Goal: Information Seeking & Learning: Learn about a topic

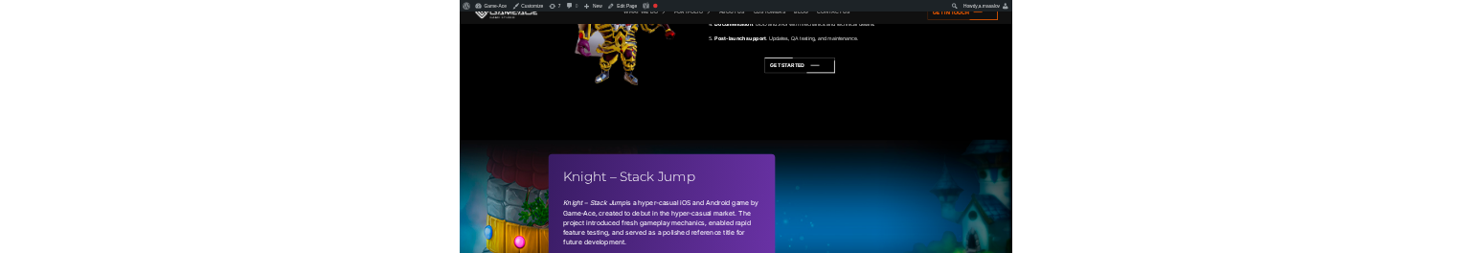
scroll to position [5564, 0]
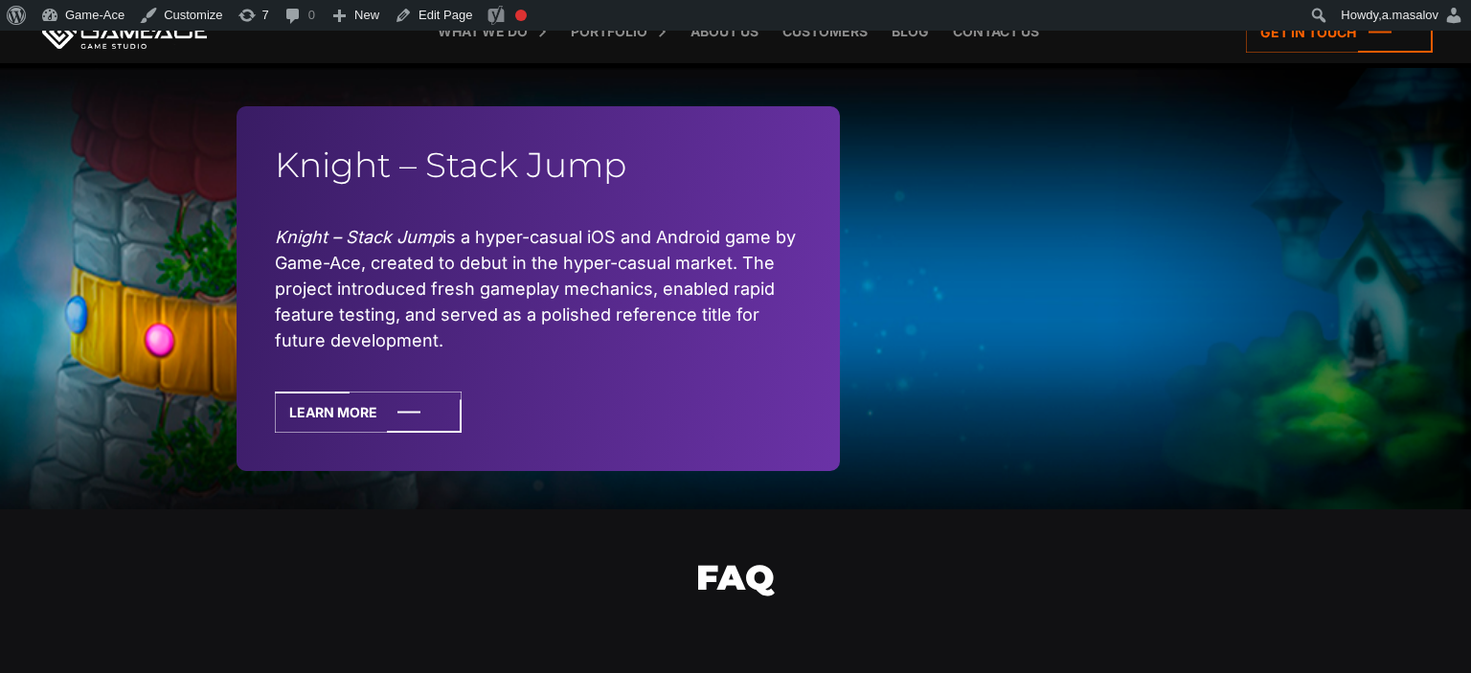
click at [113, 282] on div "Knight – Stack Jump Knight – Stack Jump is a hyper-casual iOS and Android game …" at bounding box center [735, 289] width 1471 height 442
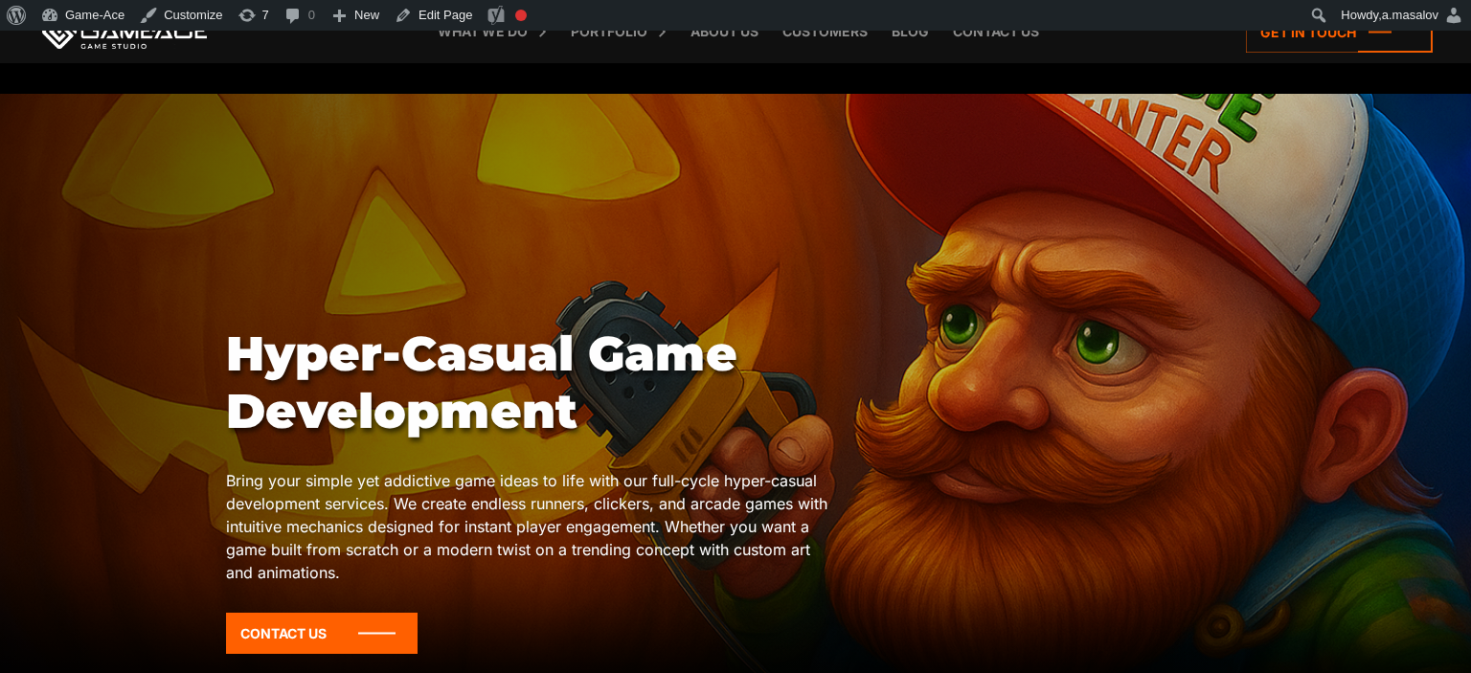
scroll to position [5462, 0]
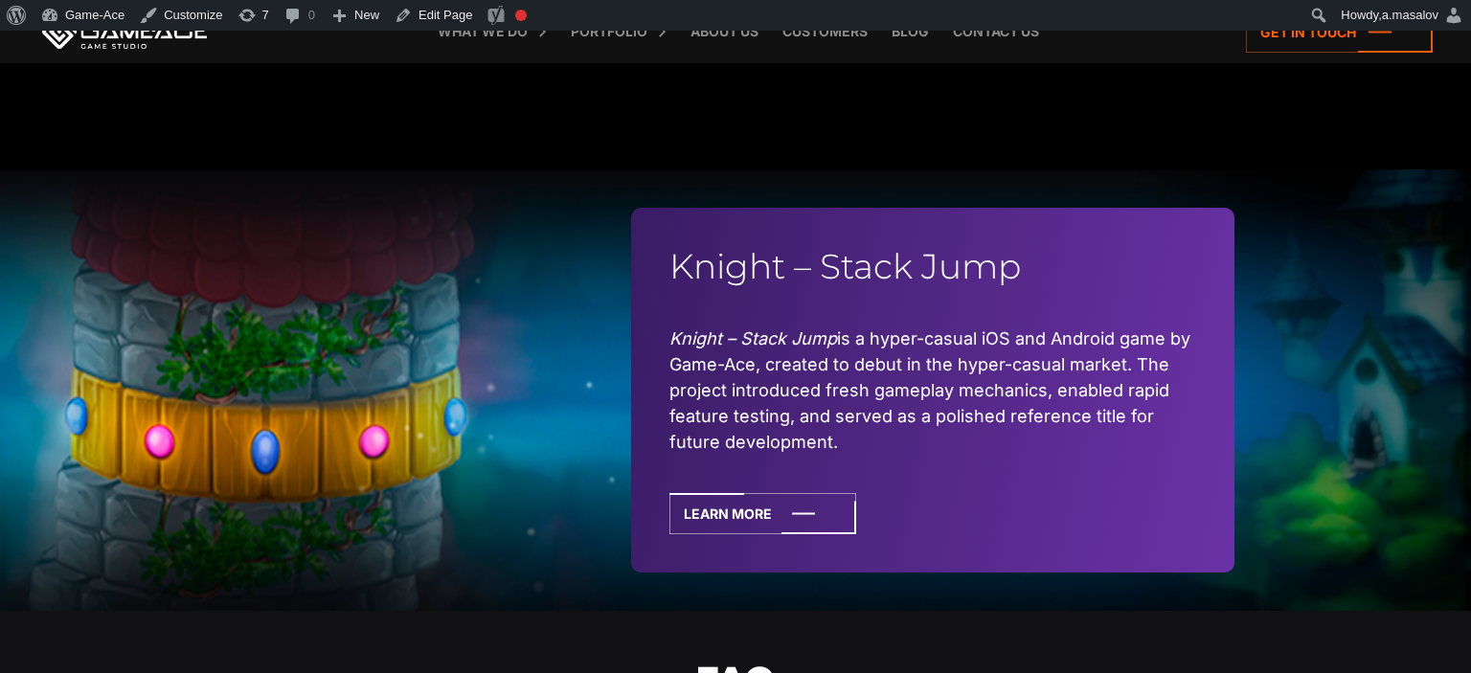
scroll to position [5866, 0]
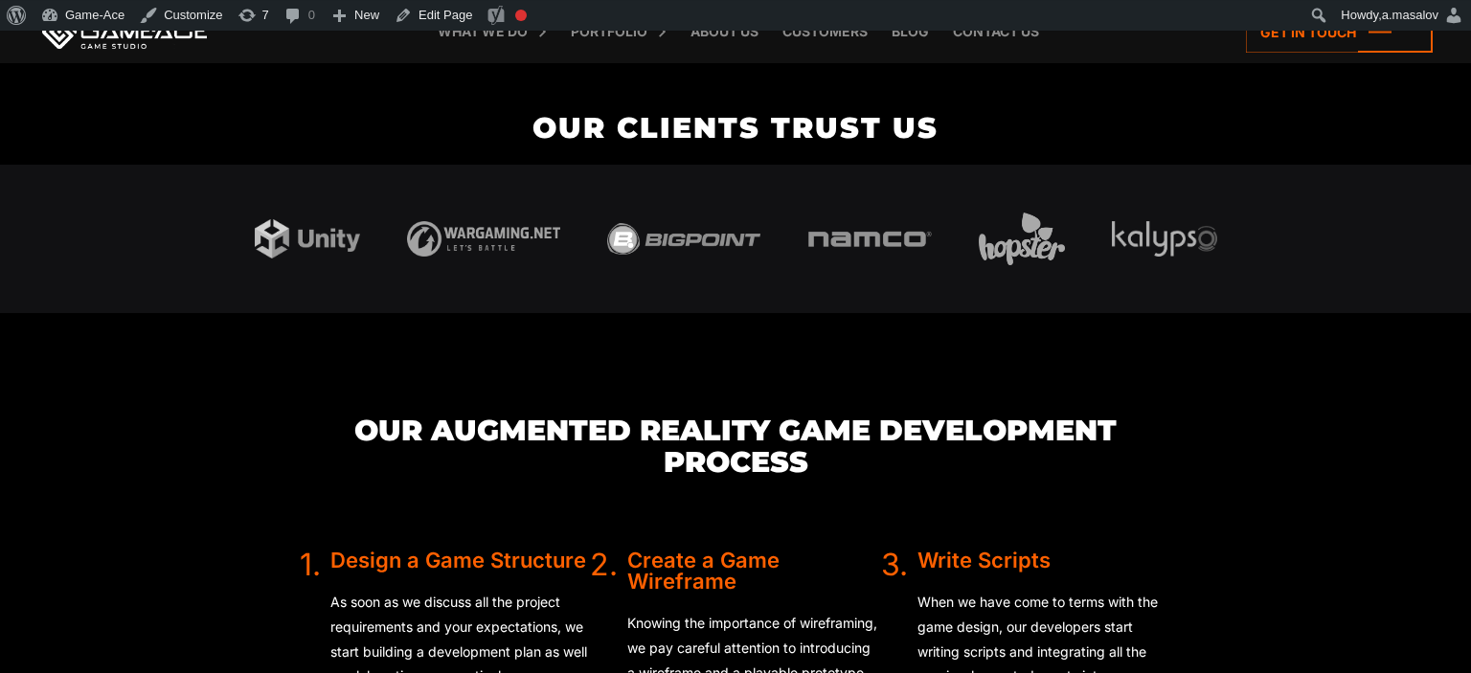
scroll to position [4018, 0]
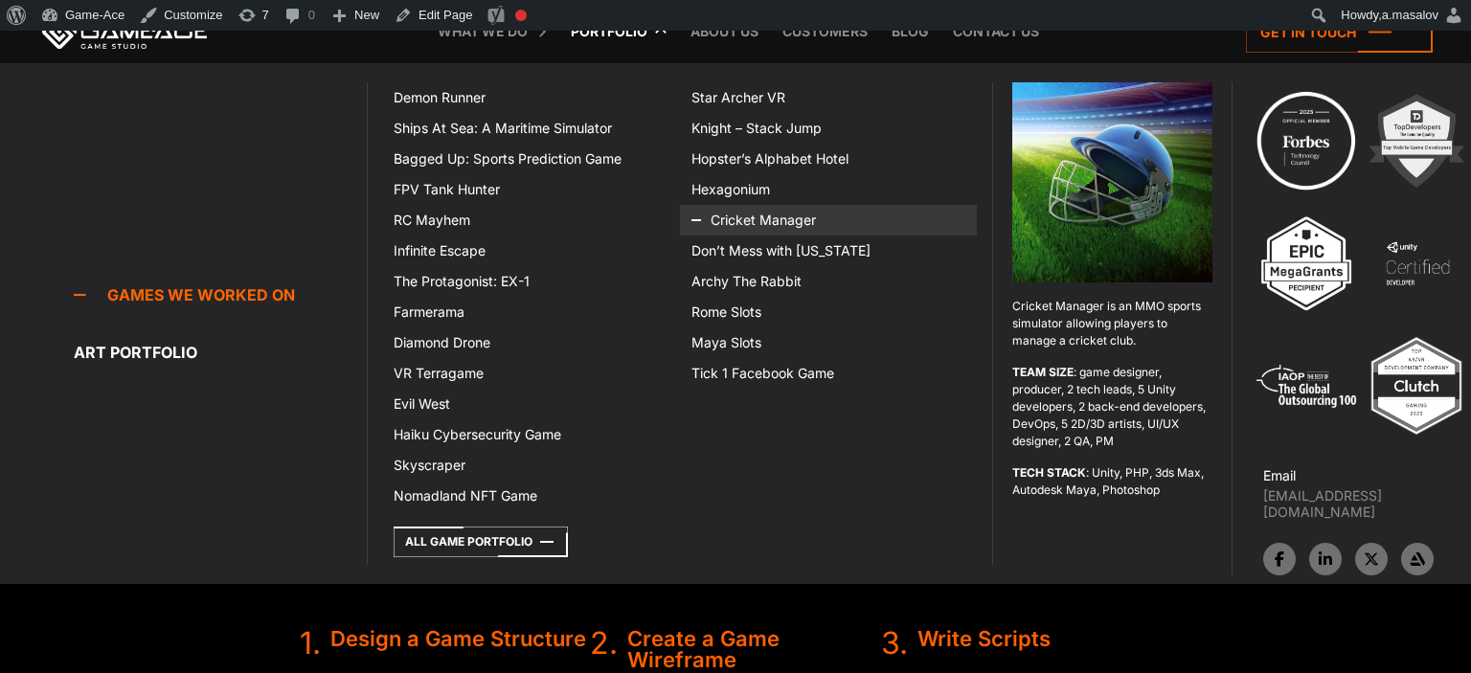
click at [742, 227] on link "Cricket Manager" at bounding box center [829, 220] width 298 height 31
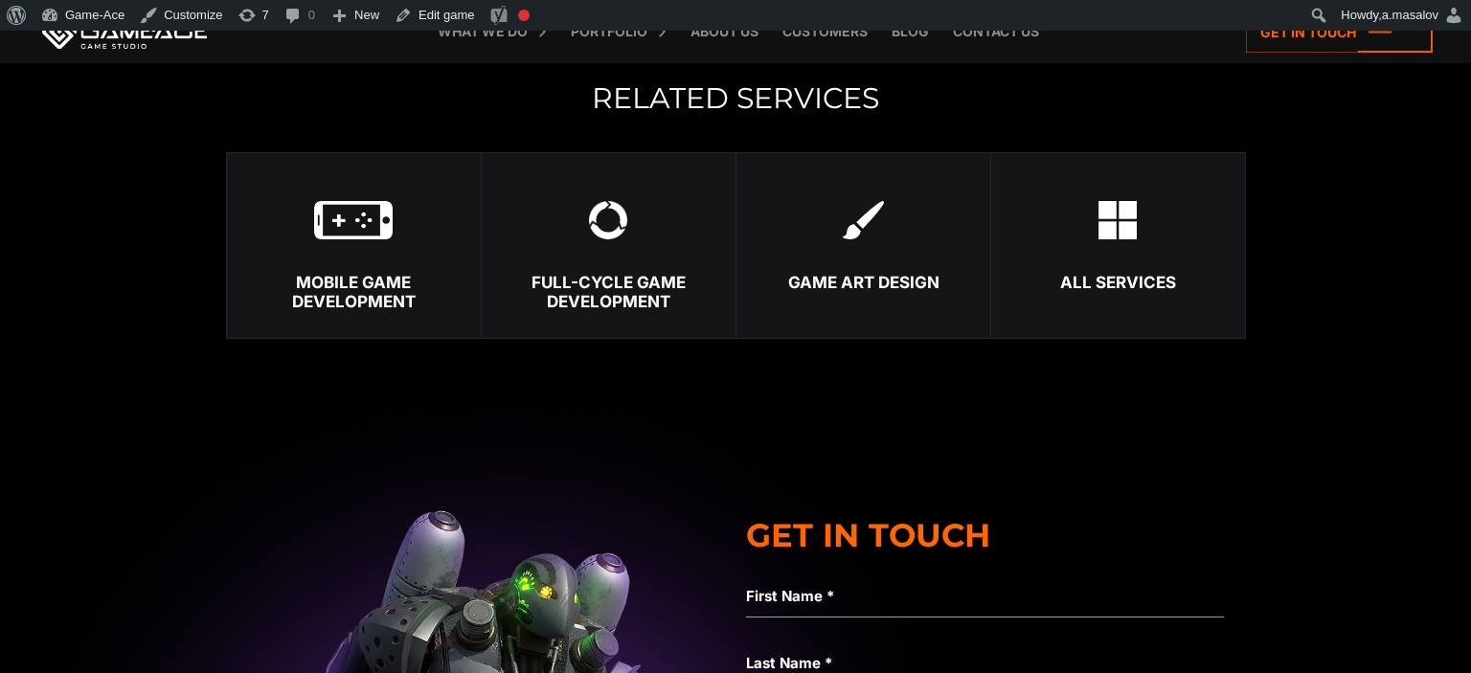
scroll to position [7485, 0]
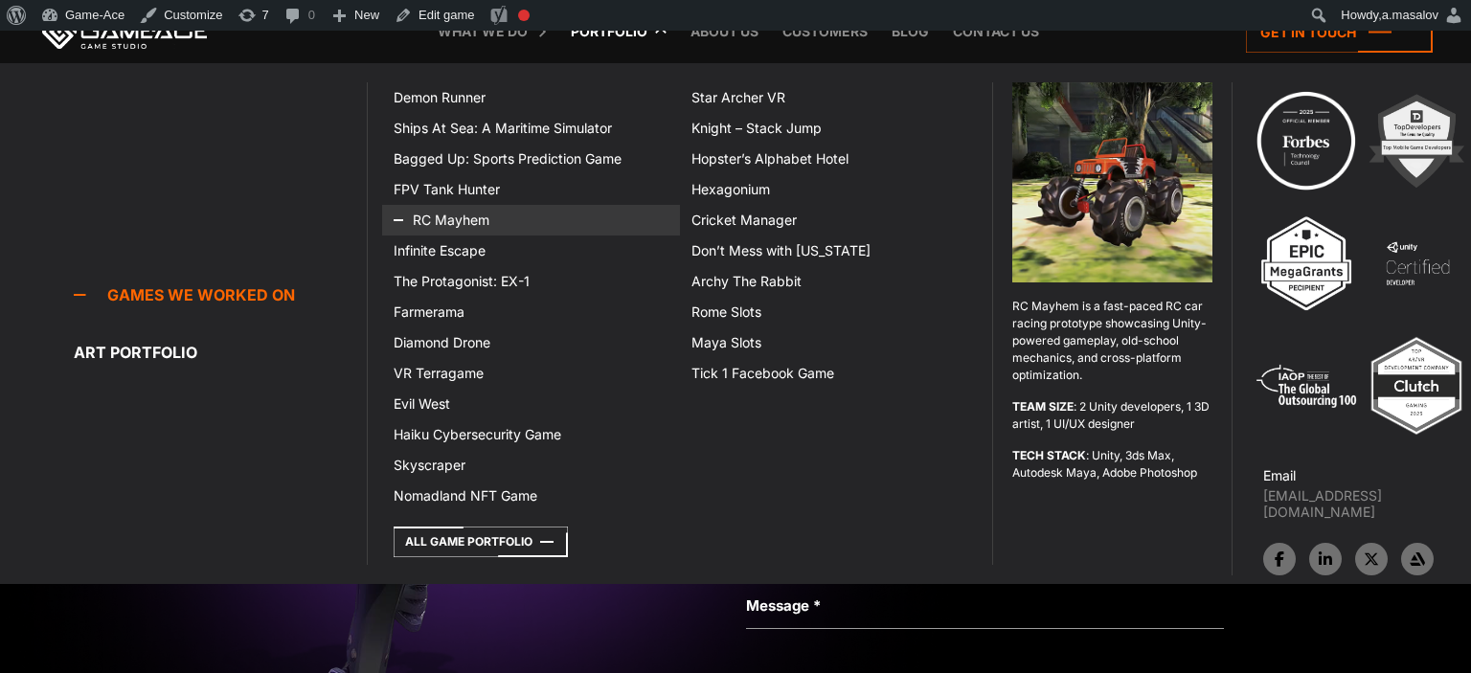
click at [452, 216] on link "RC Mayhem" at bounding box center [531, 220] width 298 height 31
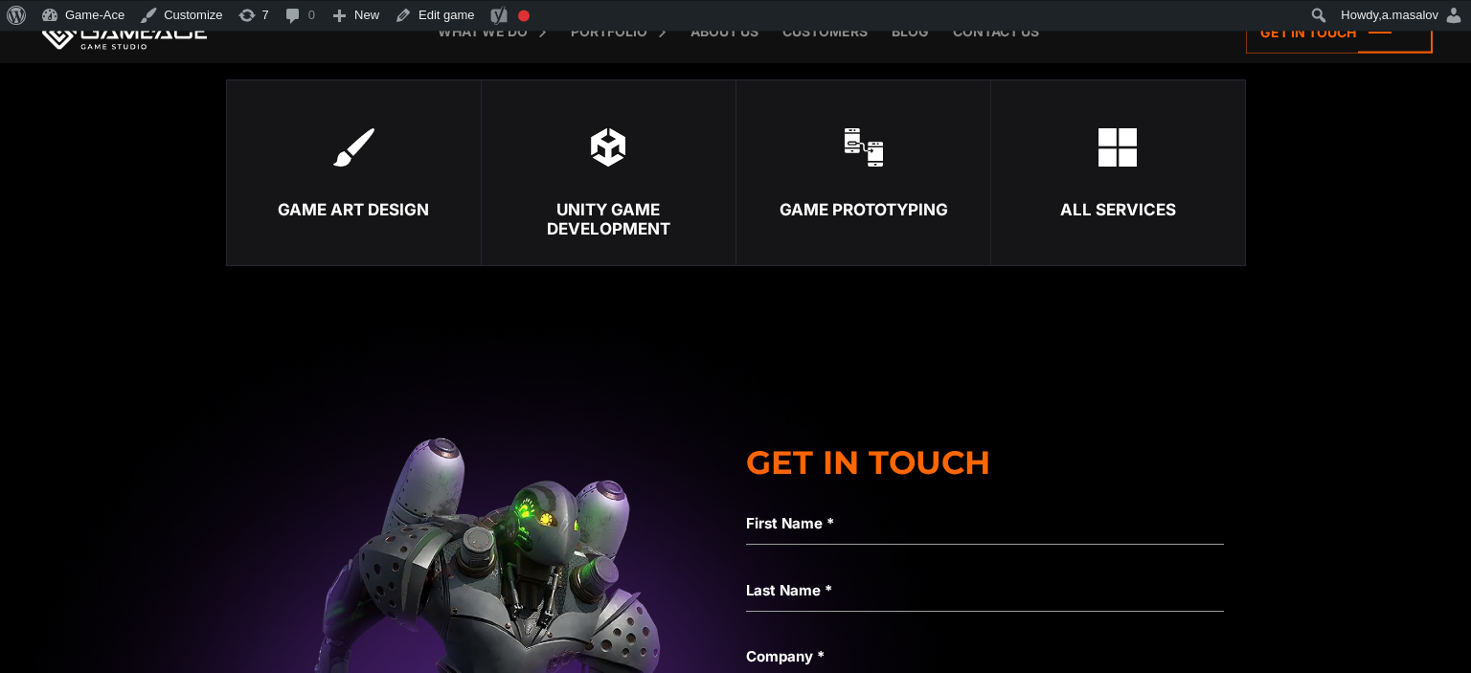
scroll to position [5359, 0]
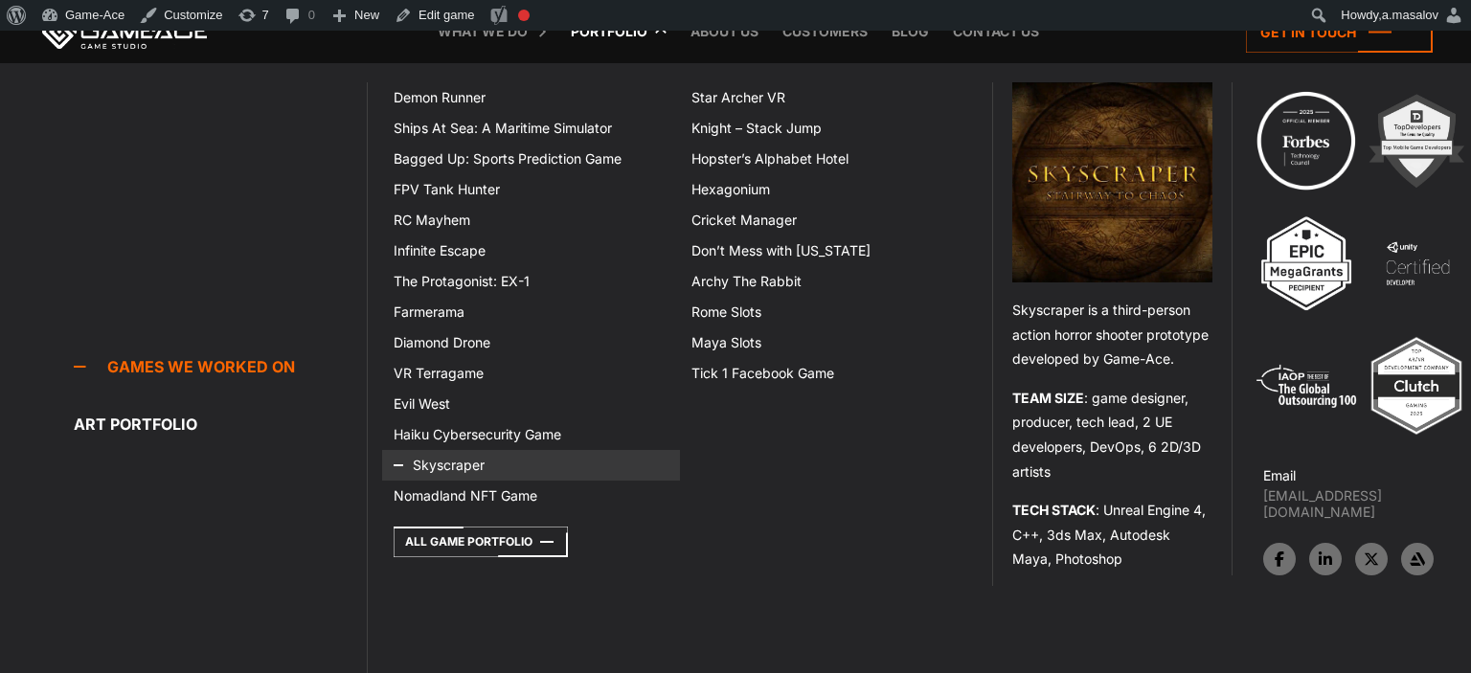
click at [424, 468] on icon at bounding box center [417, 465] width 46 height 31
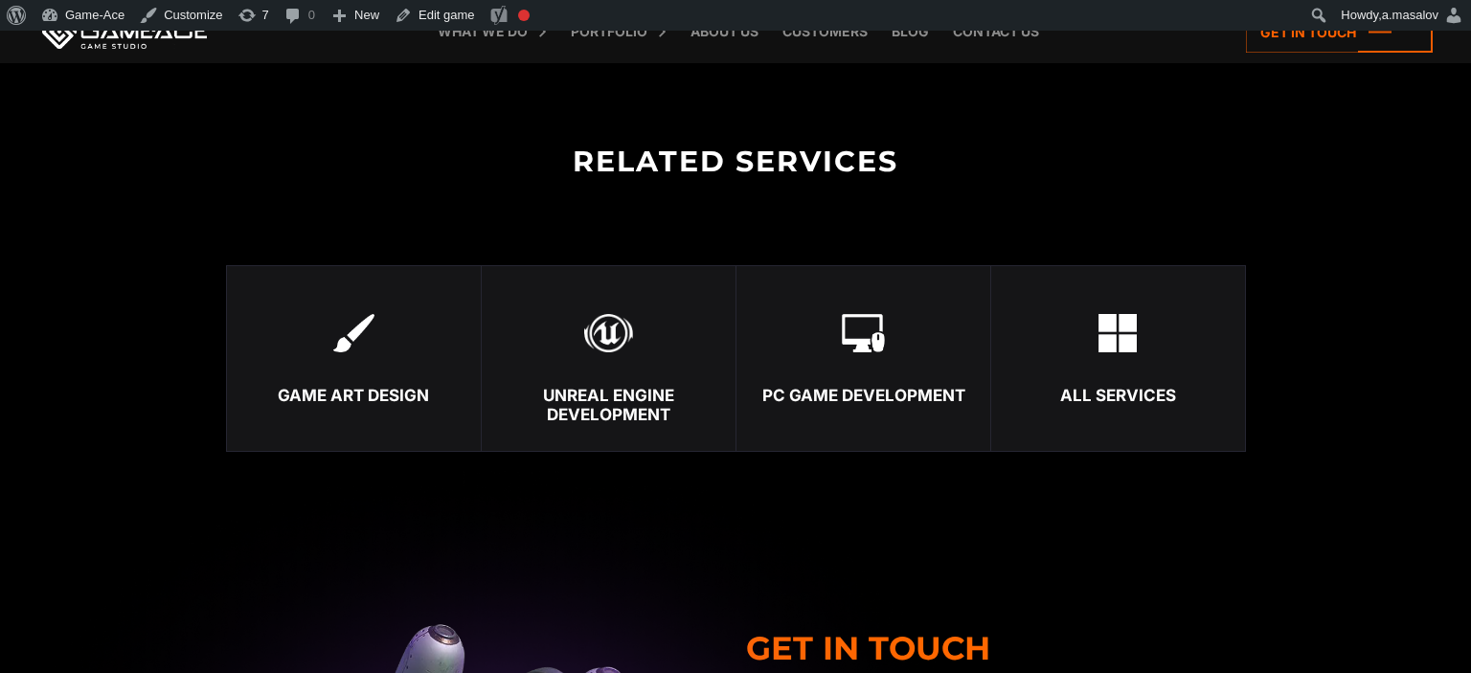
scroll to position [8699, 0]
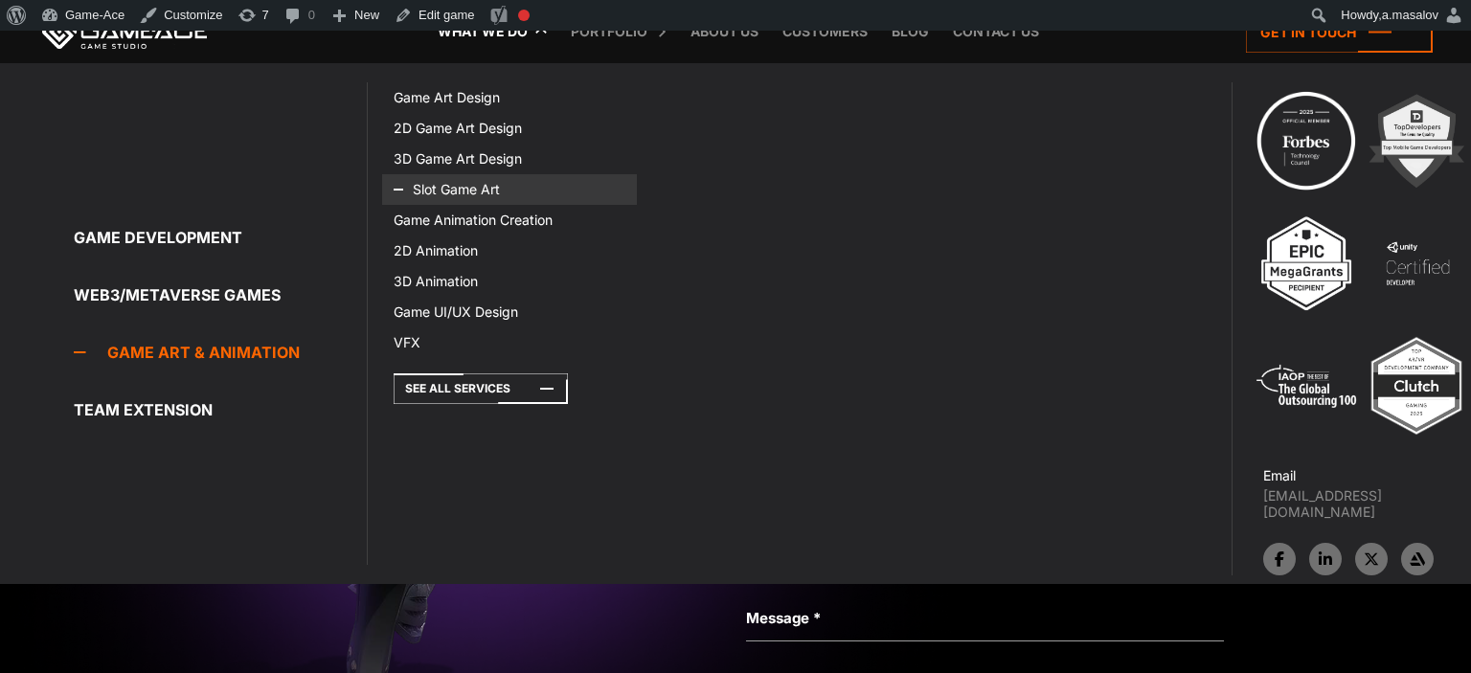
click at [457, 182] on link "Slot Game Art" at bounding box center [509, 189] width 255 height 31
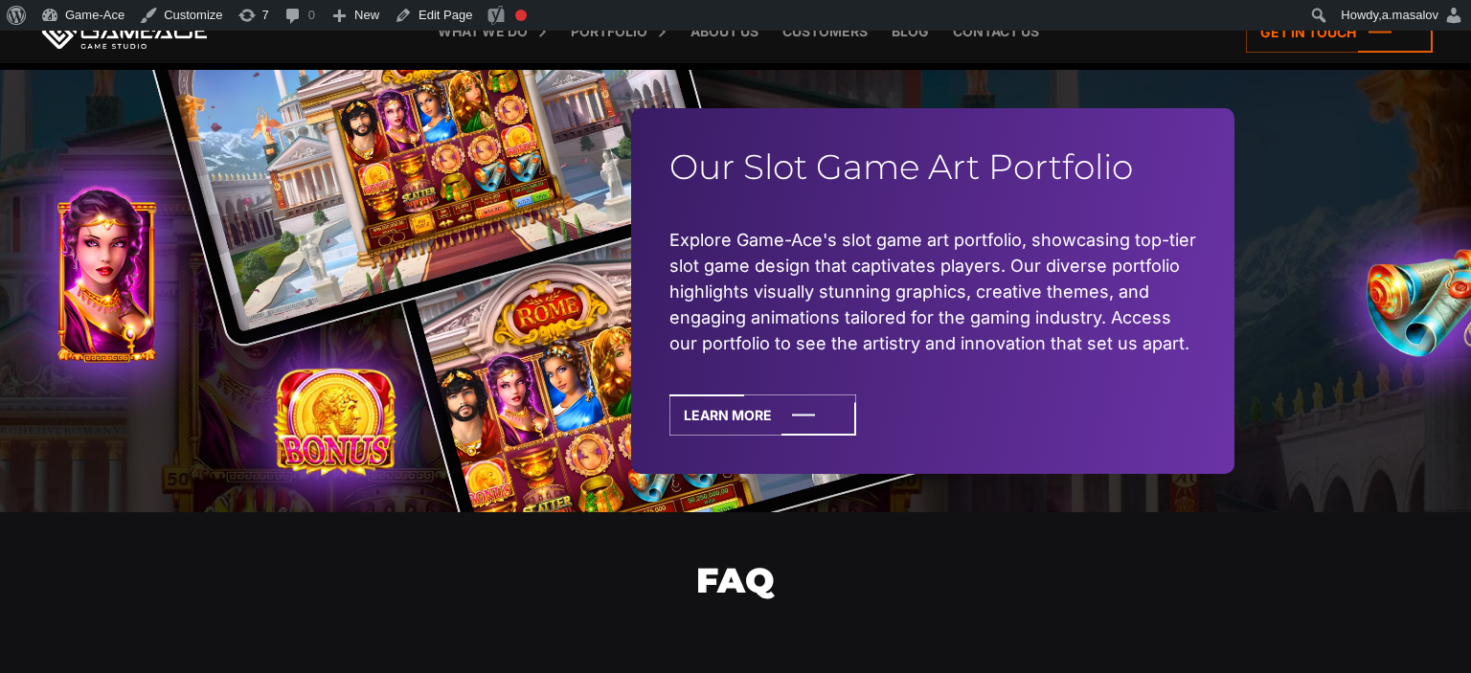
scroll to position [4754, 0]
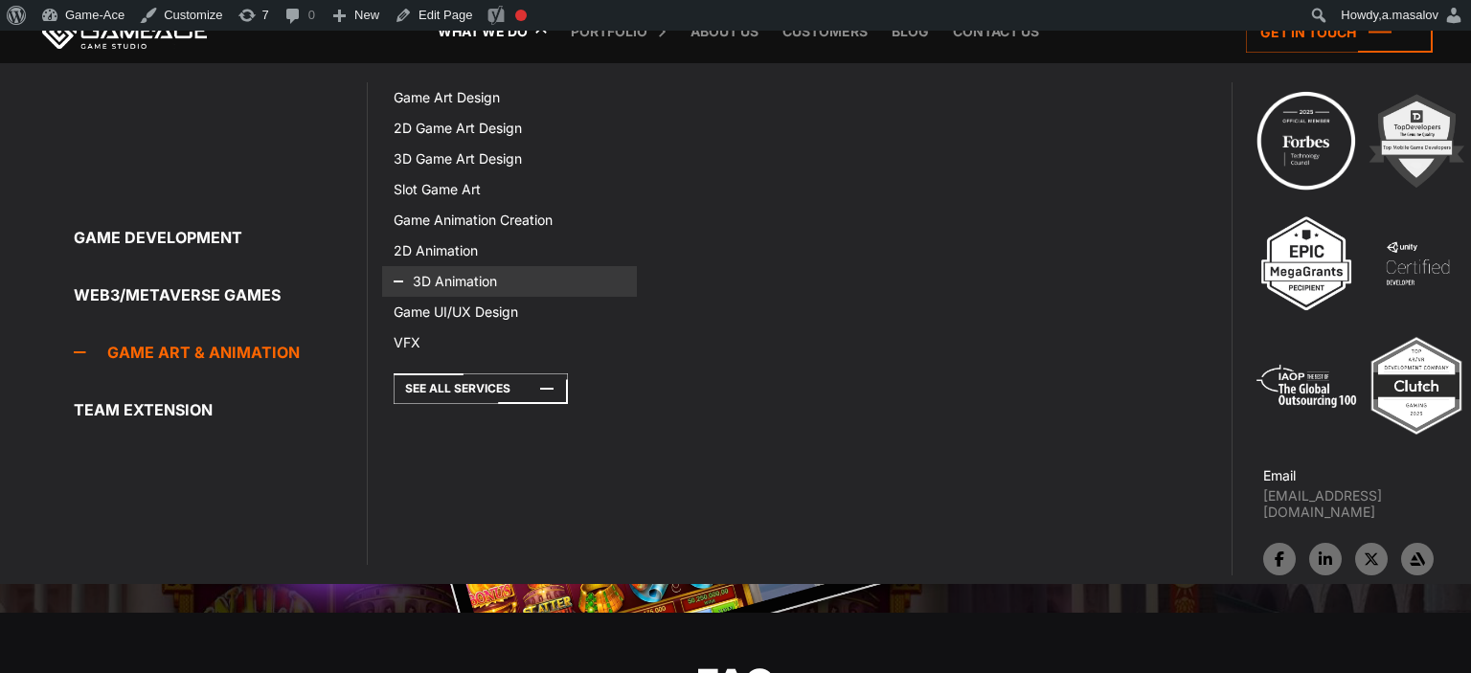
click at [416, 282] on icon at bounding box center [417, 281] width 46 height 31
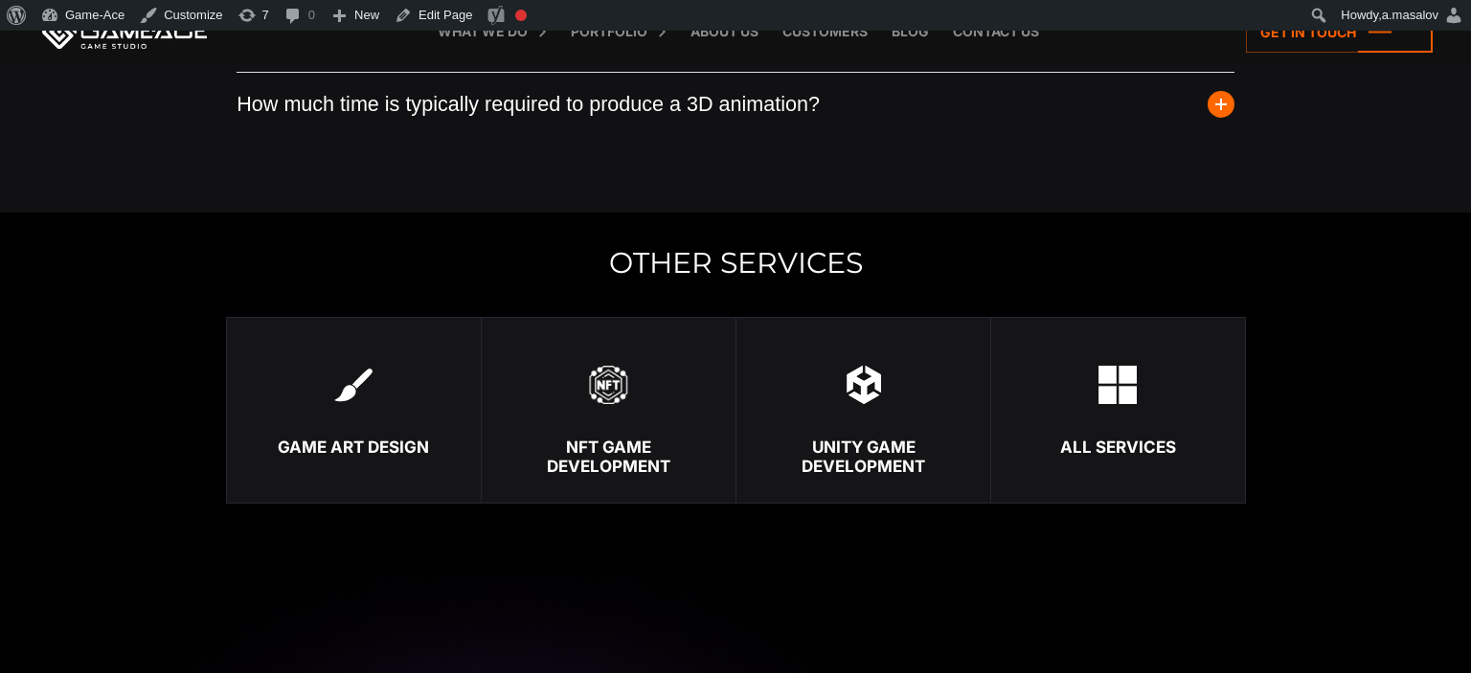
scroll to position [5664, 0]
